Goal: Information Seeking & Learning: Learn about a topic

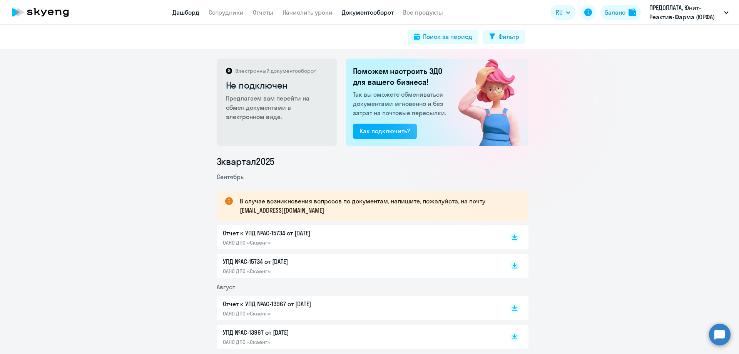
click at [186, 12] on link "Дашборд" at bounding box center [185, 12] width 27 height 8
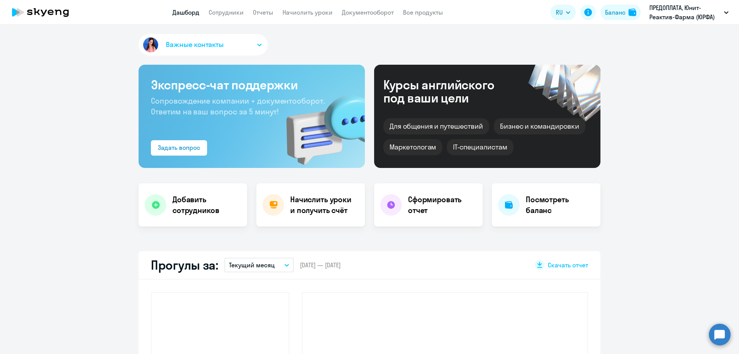
select select "30"
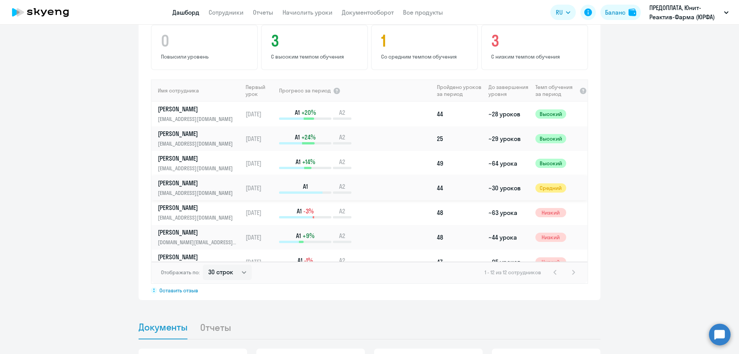
scroll to position [38, 0]
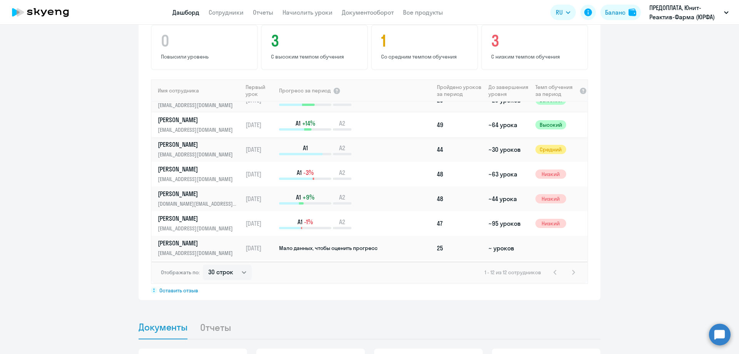
click at [192, 117] on p "[PERSON_NAME]" at bounding box center [197, 119] width 79 height 8
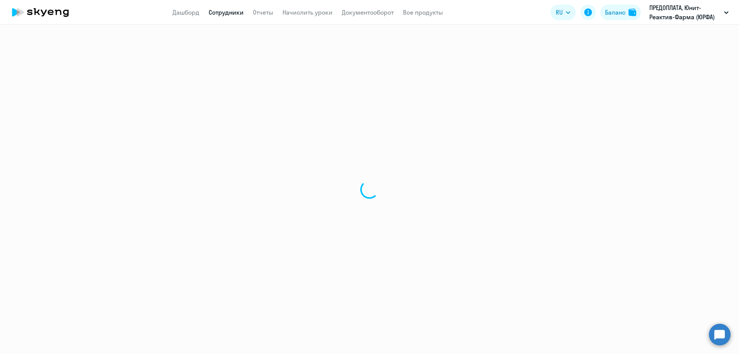
select select "english"
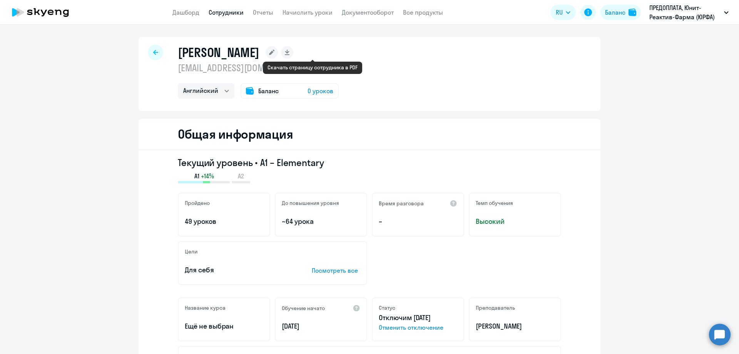
click at [293, 52] on rect at bounding box center [287, 52] width 12 height 12
select select "english"
click at [149, 51] on div at bounding box center [155, 52] width 15 height 15
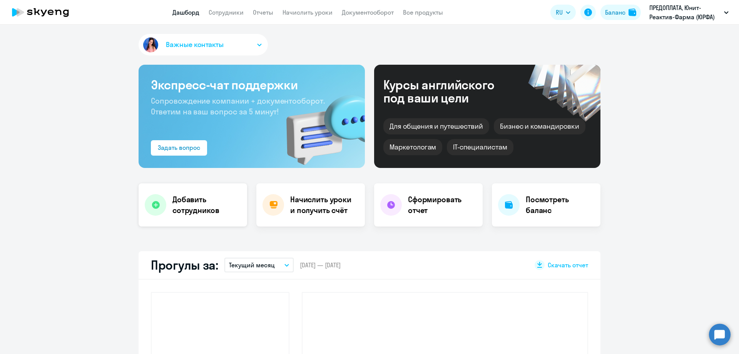
select select "30"
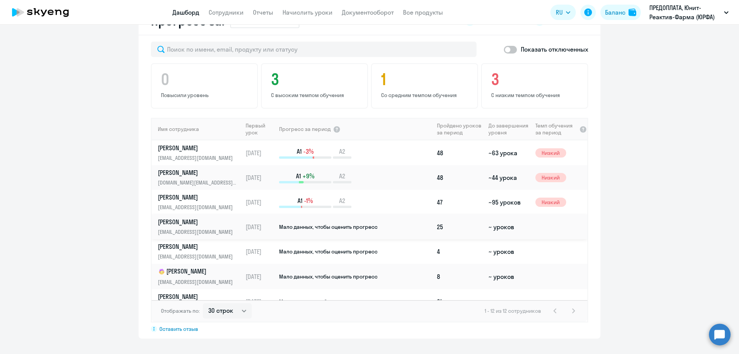
scroll to position [60, 0]
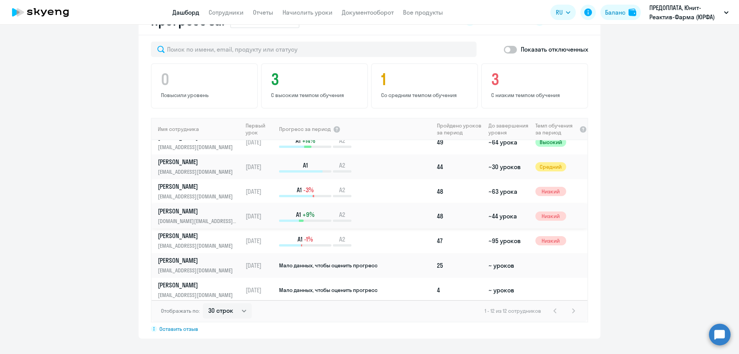
click at [179, 211] on p "[PERSON_NAME]" at bounding box center [197, 211] width 79 height 8
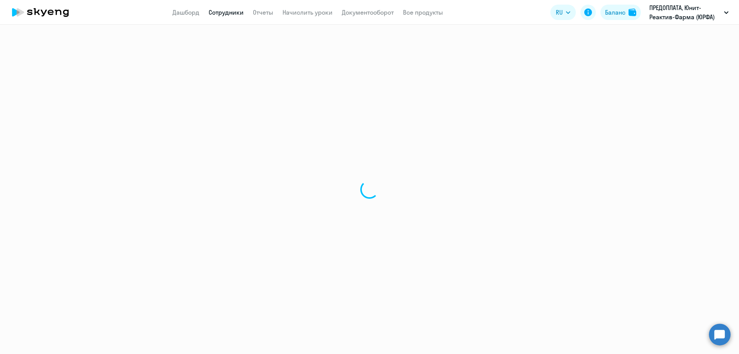
select select "english"
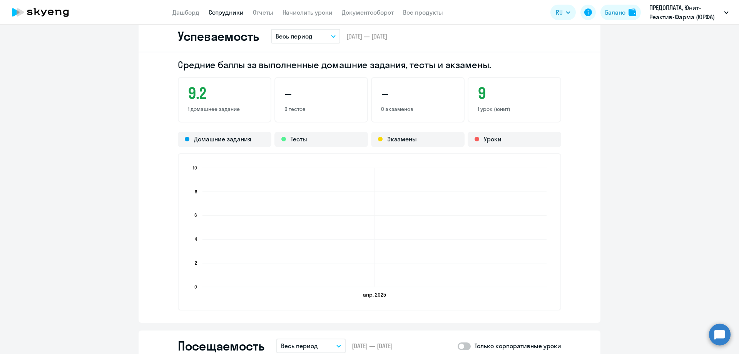
scroll to position [616, 0]
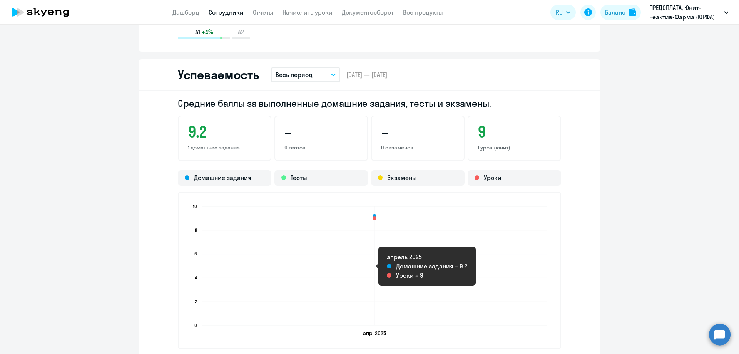
click at [279, 230] on rect at bounding box center [374, 265] width 344 height 119
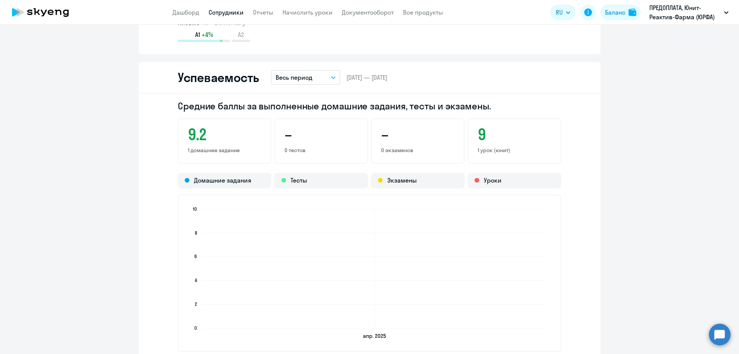
scroll to position [652, 0]
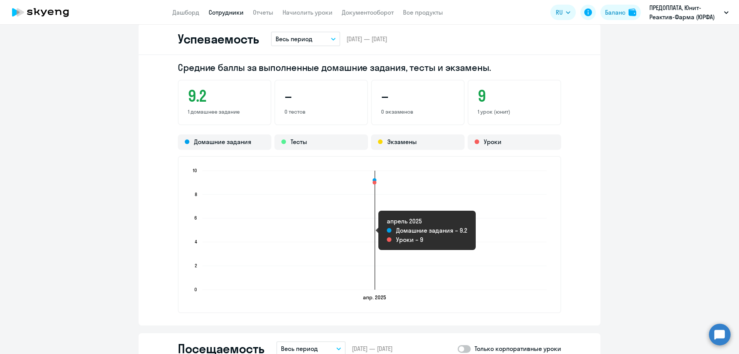
drag, startPoint x: 370, startPoint y: 180, endPoint x: 292, endPoint y: 185, distance: 78.3
click at [292, 185] on g at bounding box center [374, 230] width 344 height 121
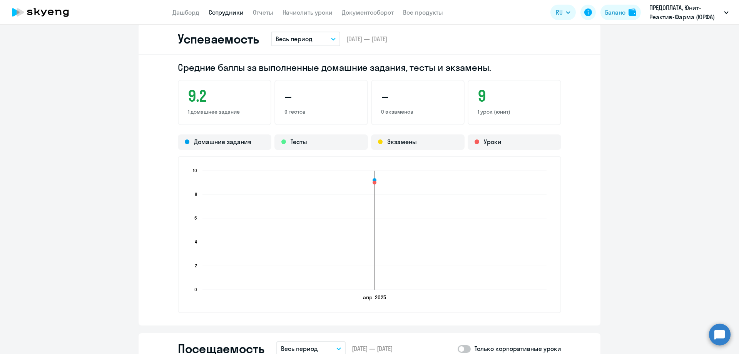
click at [417, 274] on rect at bounding box center [374, 229] width 344 height 119
click at [239, 143] on div "Домашние задания" at bounding box center [225, 141] width 94 height 15
click at [299, 142] on div "Тесты" at bounding box center [321, 141] width 94 height 15
click at [400, 142] on div "Экзамены" at bounding box center [418, 141] width 94 height 15
click at [496, 142] on div "Уроки" at bounding box center [515, 141] width 94 height 15
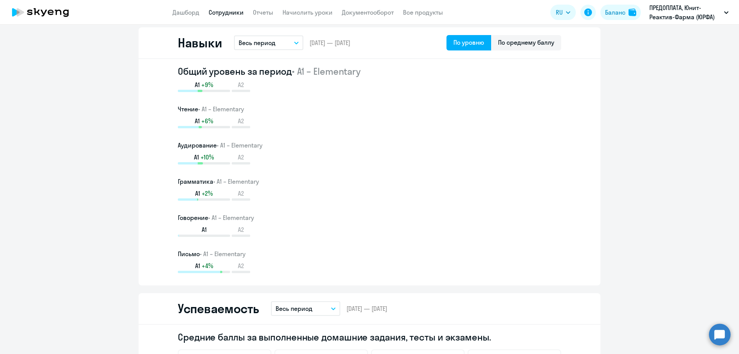
scroll to position [344, 0]
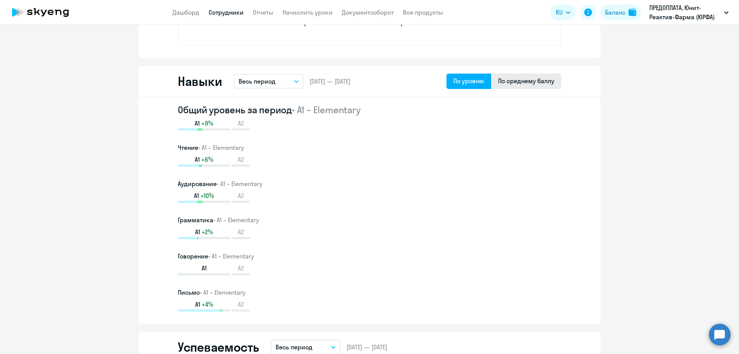
click at [534, 79] on div "По среднему баллу" at bounding box center [526, 80] width 56 height 9
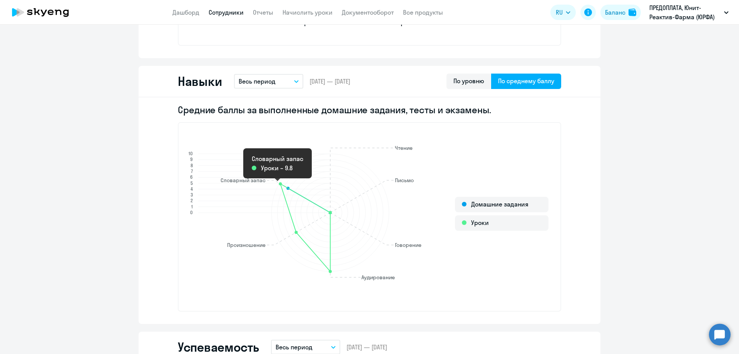
click at [279, 184] on circle at bounding box center [280, 183] width 3 height 3
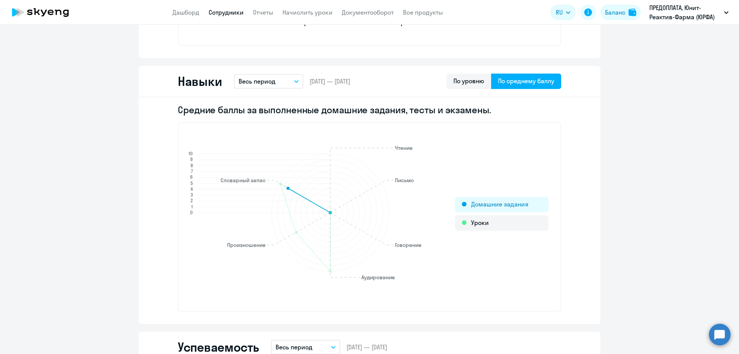
click at [462, 206] on div at bounding box center [464, 204] width 5 height 5
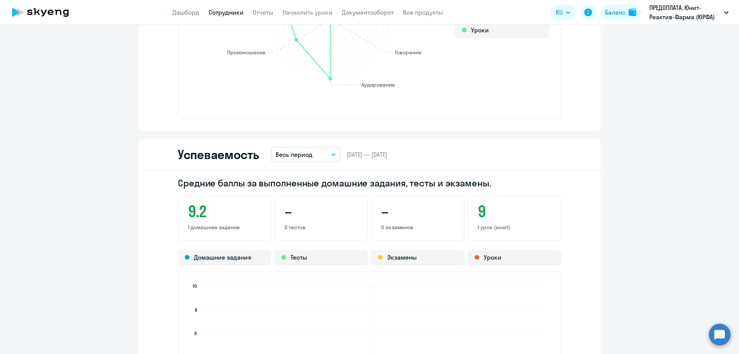
scroll to position [382, 0]
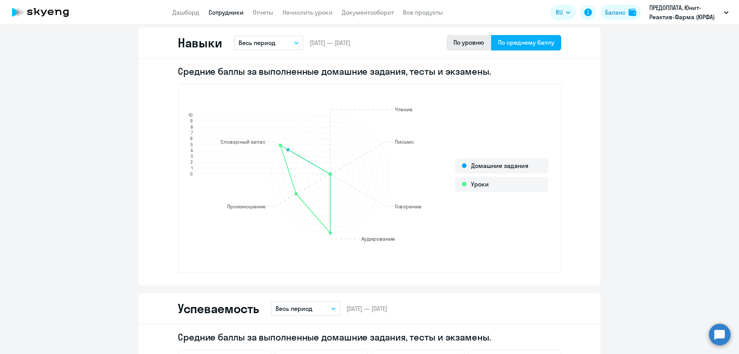
click at [471, 41] on div "По уровню" at bounding box center [468, 42] width 31 height 9
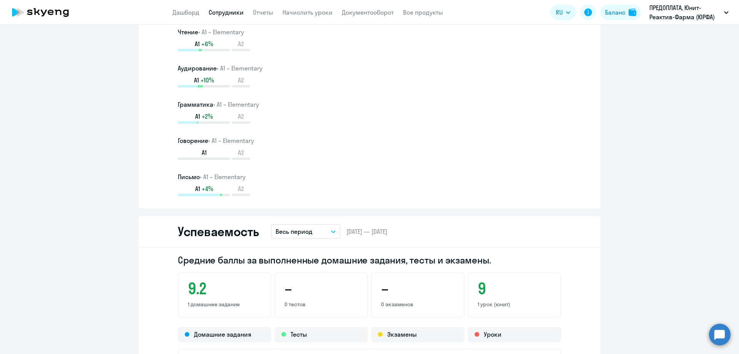
scroll to position [344, 0]
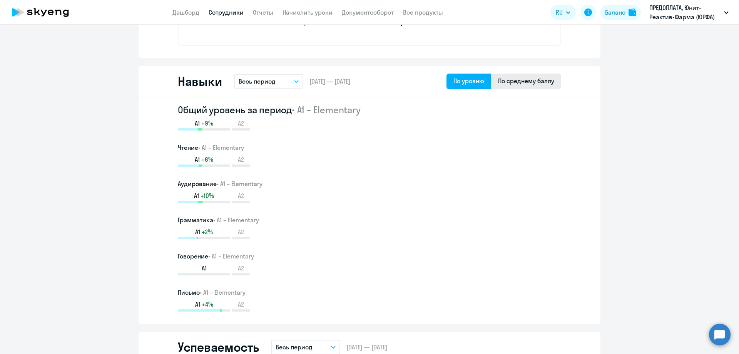
click at [512, 80] on div "По среднему баллу" at bounding box center [526, 80] width 56 height 9
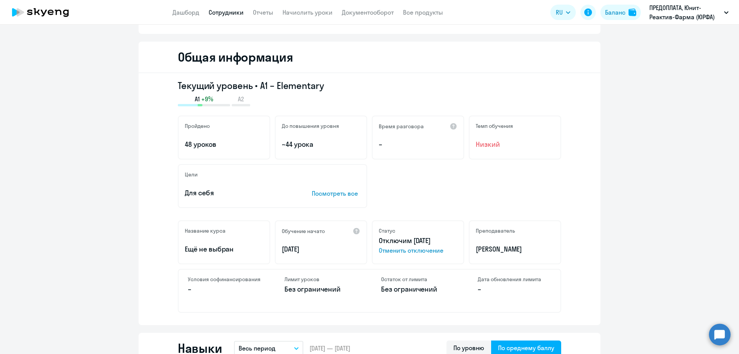
scroll to position [192, 0]
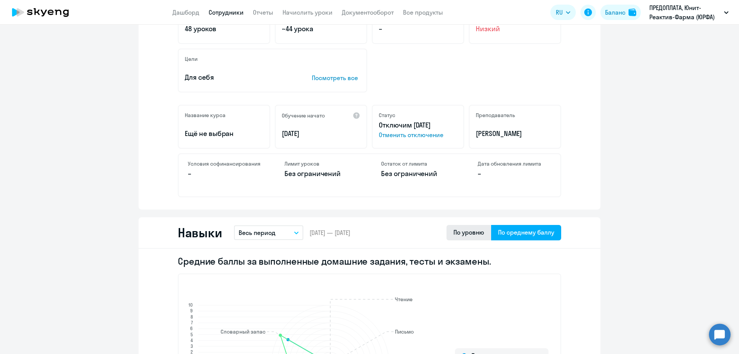
click at [471, 231] on div "По уровню" at bounding box center [468, 231] width 31 height 9
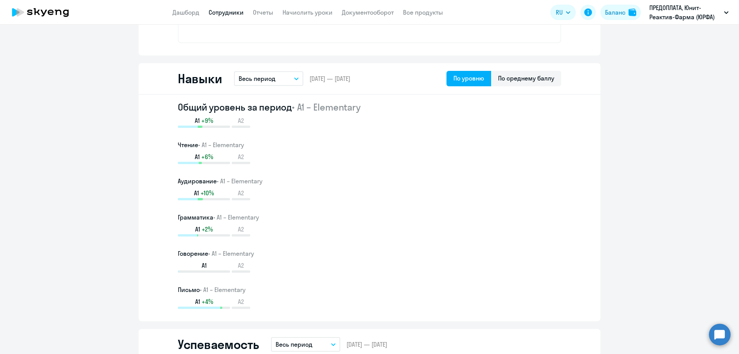
scroll to position [269, 0]
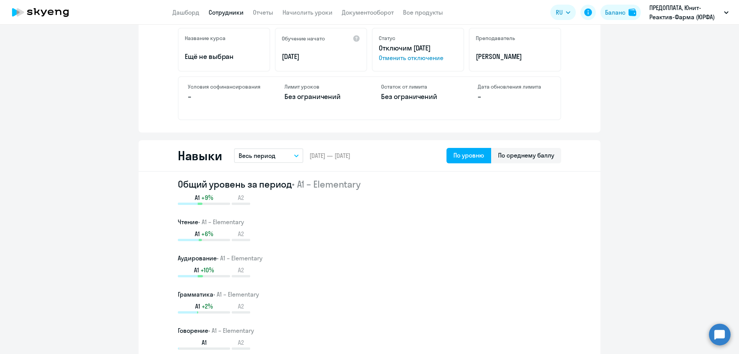
click at [533, 117] on div "Дата обновления лимита –" at bounding box center [514, 98] width 92 height 42
click at [525, 117] on div "Дата обновления лимита –" at bounding box center [514, 98] width 92 height 42
click at [513, 155] on div "По среднему баллу" at bounding box center [526, 154] width 56 height 9
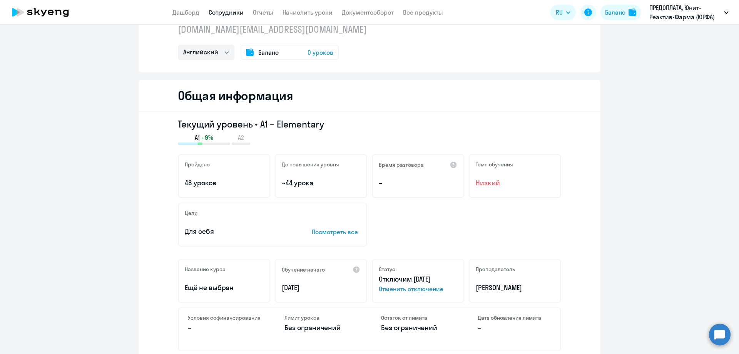
scroll to position [0, 0]
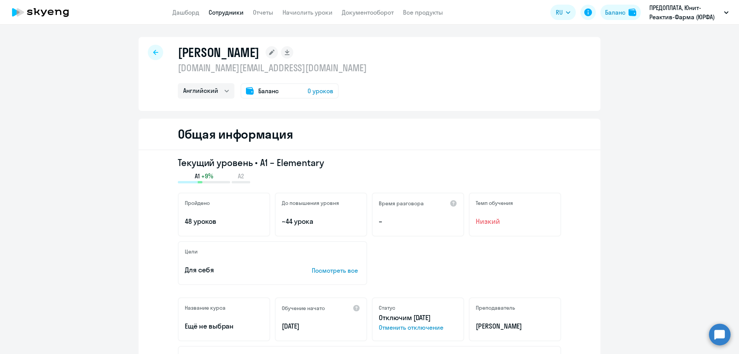
click at [153, 53] on icon at bounding box center [155, 52] width 5 height 5
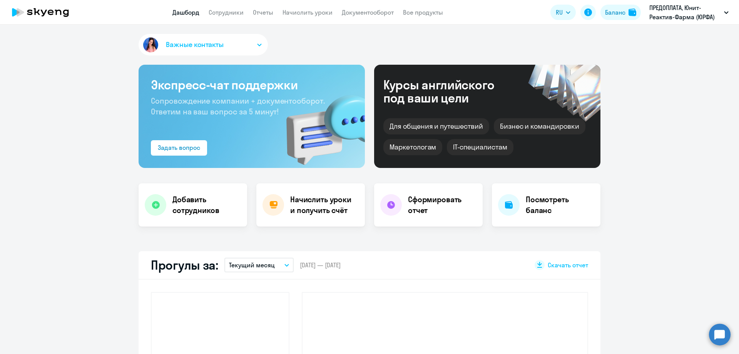
select select "30"
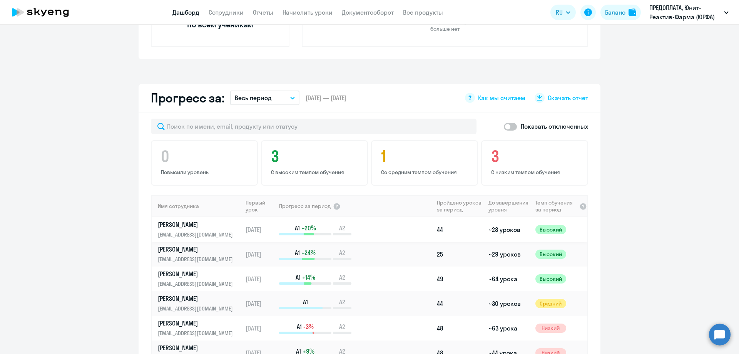
scroll to position [462, 0]
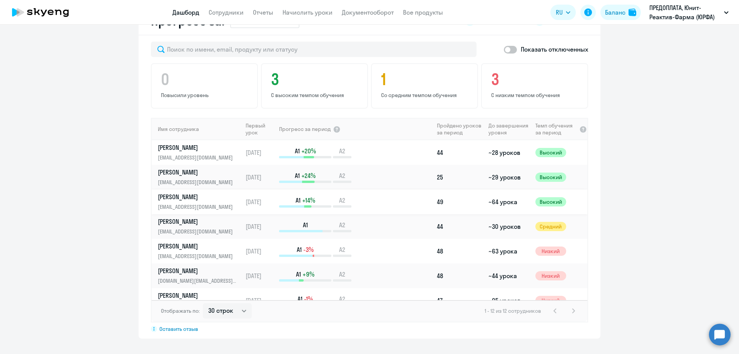
click at [187, 199] on p "[PERSON_NAME]" at bounding box center [197, 196] width 79 height 8
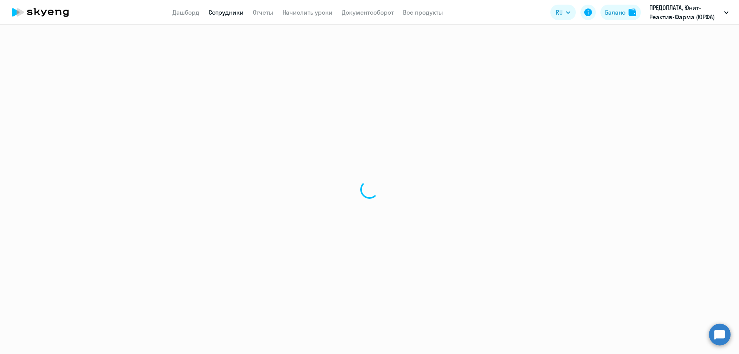
select select "english"
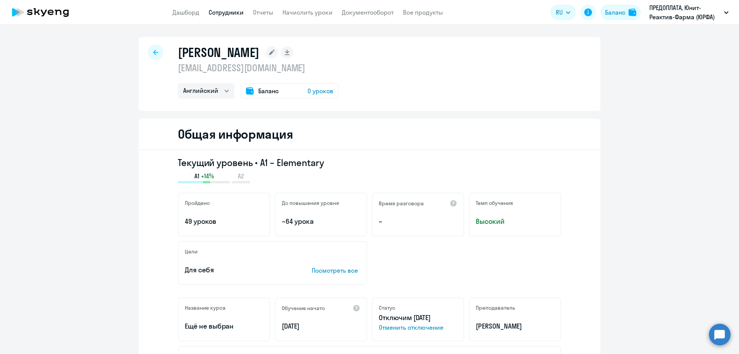
click at [153, 51] on icon at bounding box center [155, 52] width 5 height 5
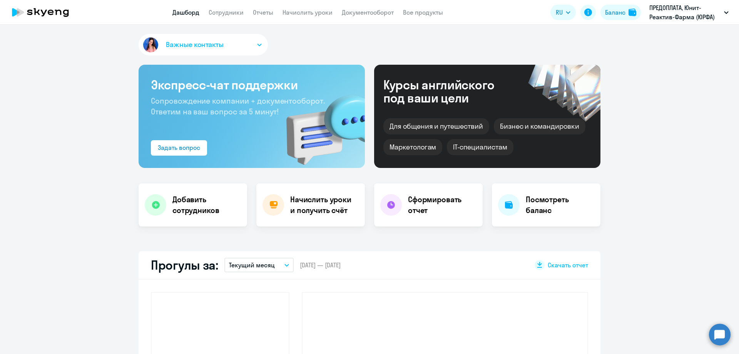
select select "30"
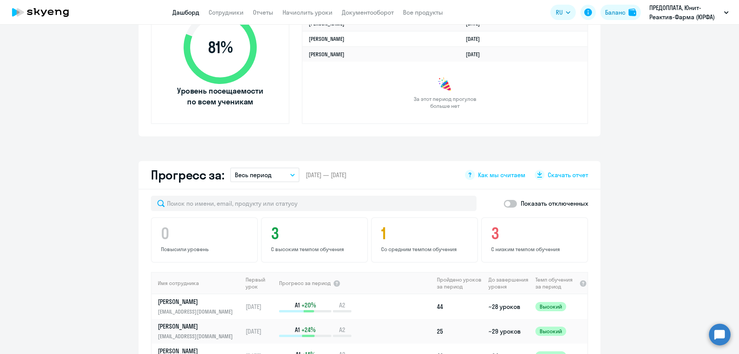
scroll to position [462, 0]
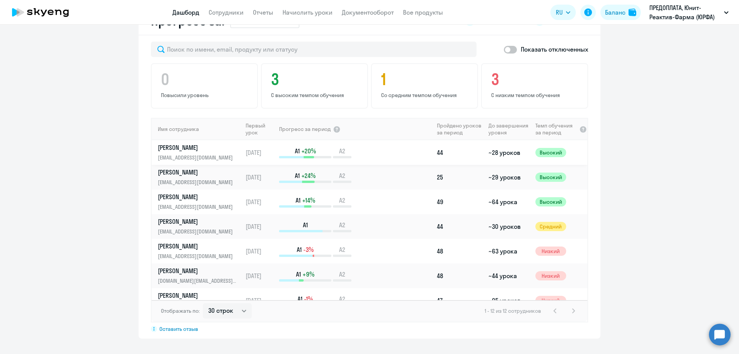
click at [180, 149] on p "[PERSON_NAME]" at bounding box center [197, 147] width 79 height 8
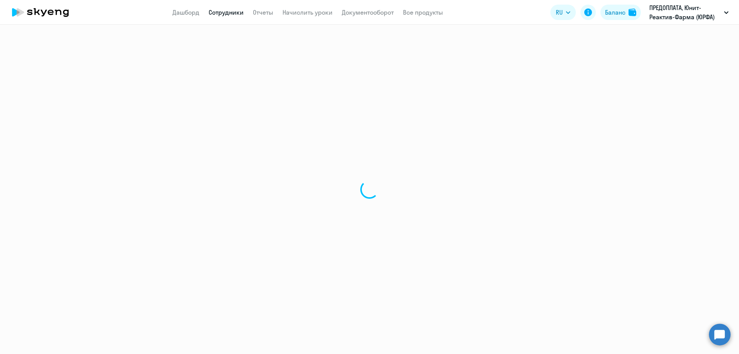
select select "english"
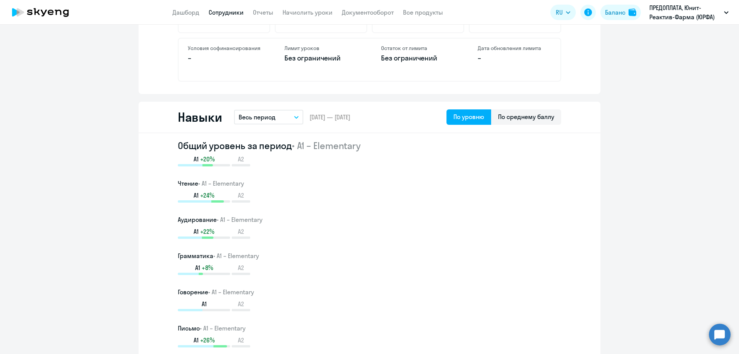
scroll to position [423, 0]
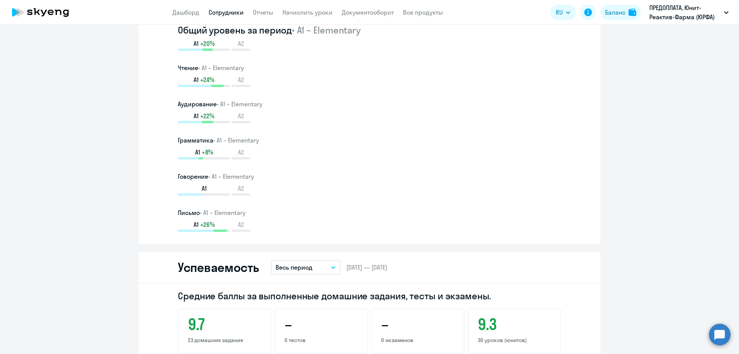
click at [538, 40] on div "A1 +20% A2" at bounding box center [369, 45] width 383 height 12
click at [537, 38] on div "Общий уровень за период • A1 – Elementary A1 +20% A2" at bounding box center [369, 37] width 383 height 27
click at [514, 38] on div "Общий уровень за период • A1 – Elementary A1 +20% A2" at bounding box center [369, 37] width 383 height 27
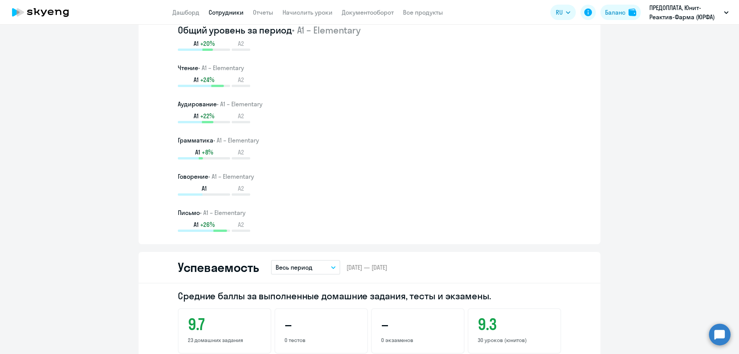
click at [459, 41] on div "A1 +20% A2" at bounding box center [369, 45] width 383 height 12
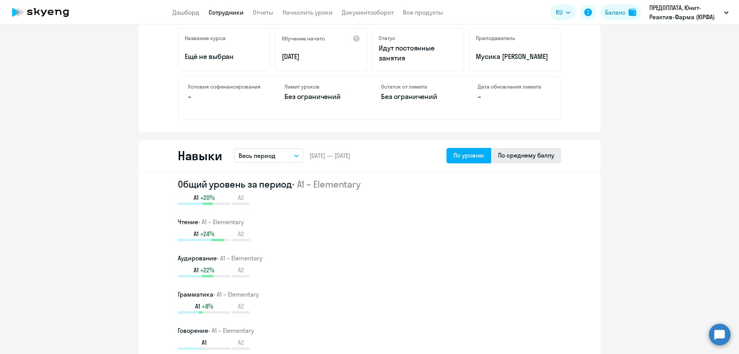
click at [524, 154] on div "По среднему баллу" at bounding box center [526, 154] width 56 height 9
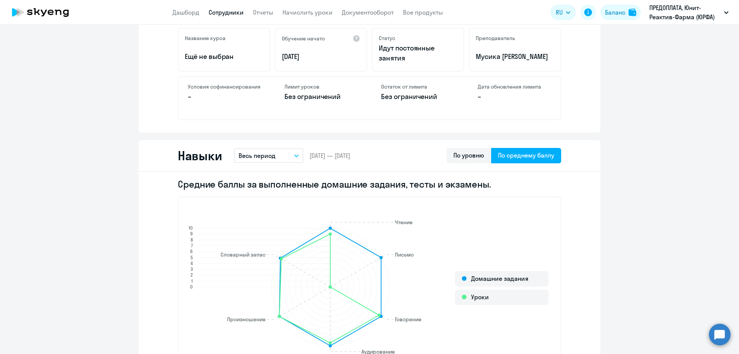
scroll to position [346, 0]
